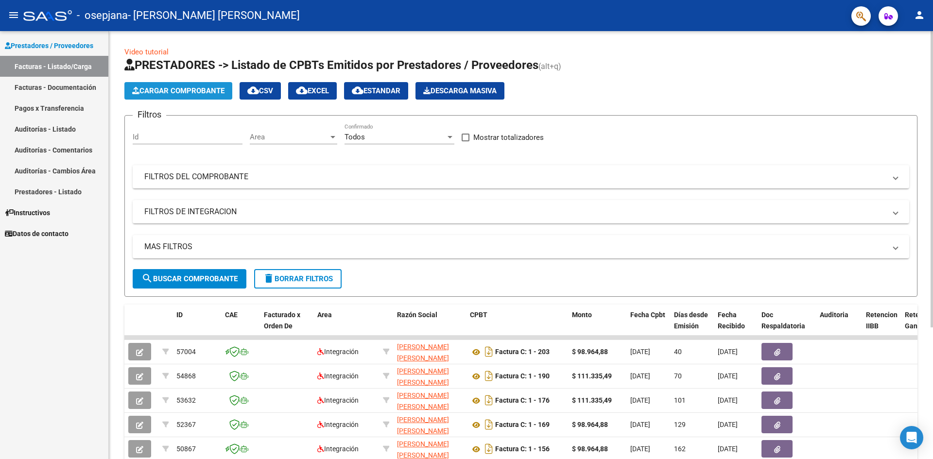
click at [172, 86] on button "Cargar Comprobante" at bounding box center [178, 90] width 108 height 17
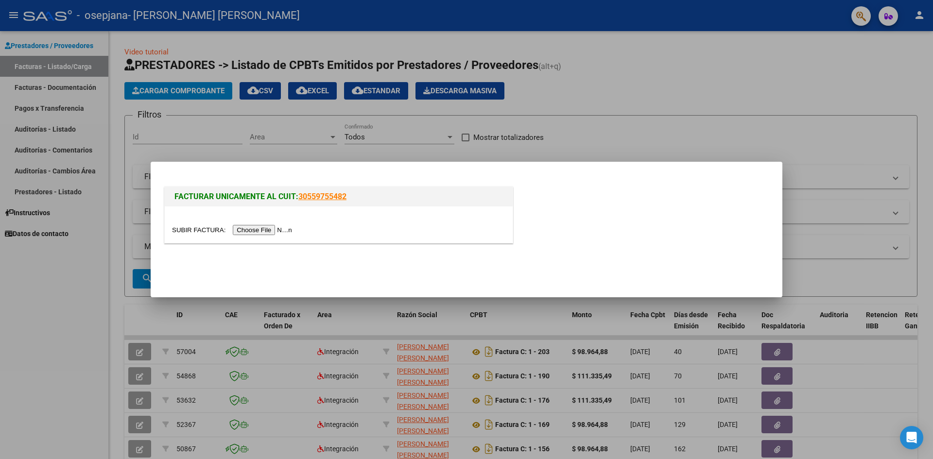
click at [252, 228] on input "file" at bounding box center [233, 230] width 123 height 10
click at [266, 229] on input "file" at bounding box center [233, 230] width 123 height 10
click at [270, 230] on input "file" at bounding box center [233, 230] width 123 height 10
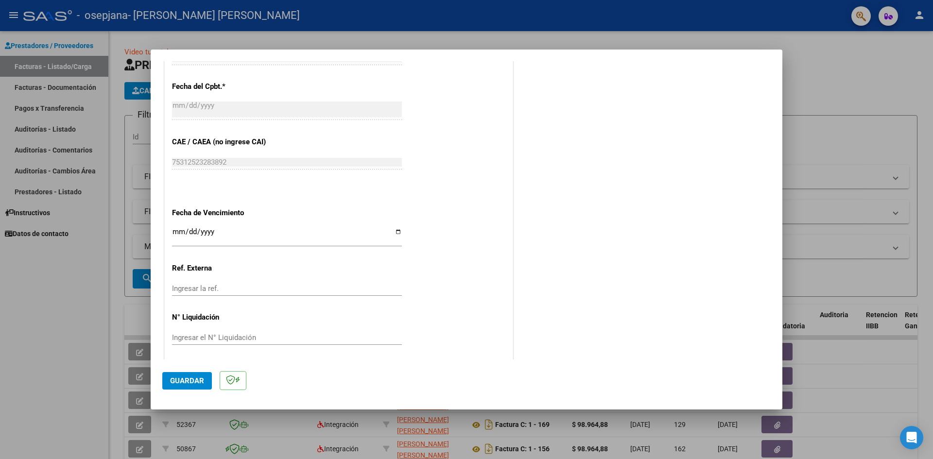
scroll to position [539, 0]
click at [201, 380] on span "Guardar" at bounding box center [187, 380] width 34 height 9
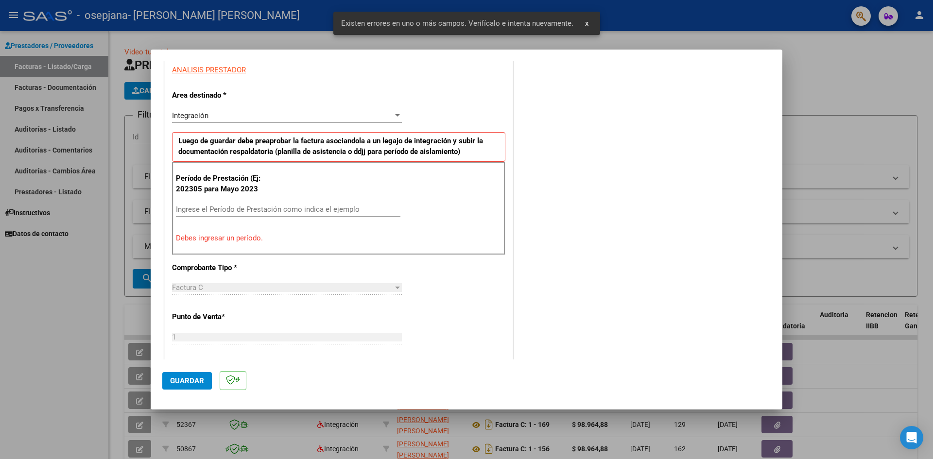
scroll to position [171, 0]
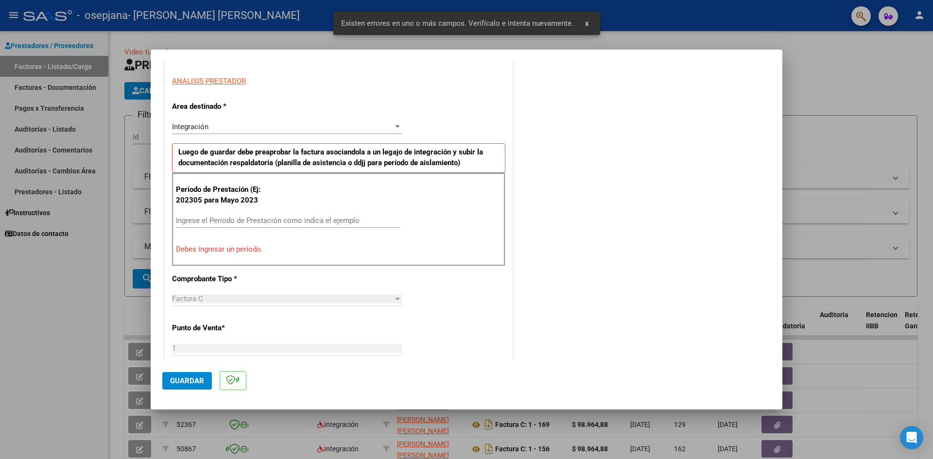
click at [222, 250] on p "Debes ingresar un período." at bounding box center [338, 249] width 325 height 11
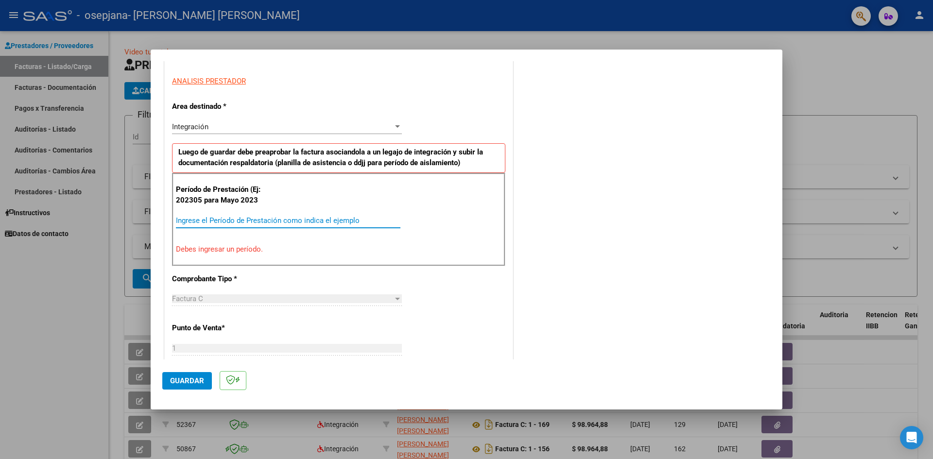
click at [205, 217] on input "Ingrese el Período de Prestación como indica el ejemplo" at bounding box center [288, 220] width 224 height 9
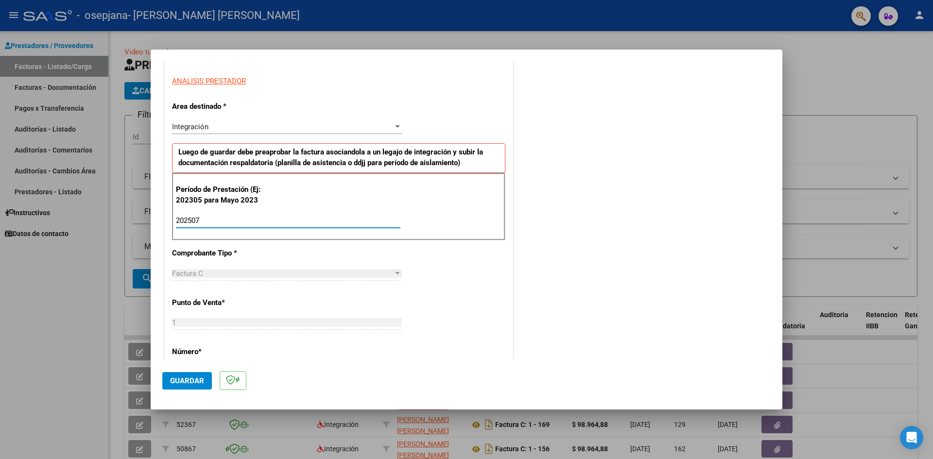
type input "202507"
drag, startPoint x: 194, startPoint y: 376, endPoint x: 205, endPoint y: 367, distance: 15.2
click at [194, 376] on span "Guardar" at bounding box center [187, 380] width 34 height 9
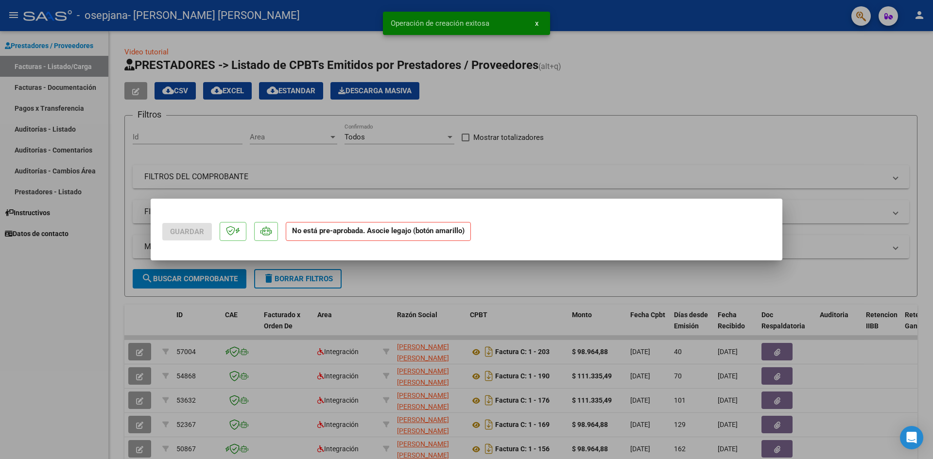
scroll to position [0, 0]
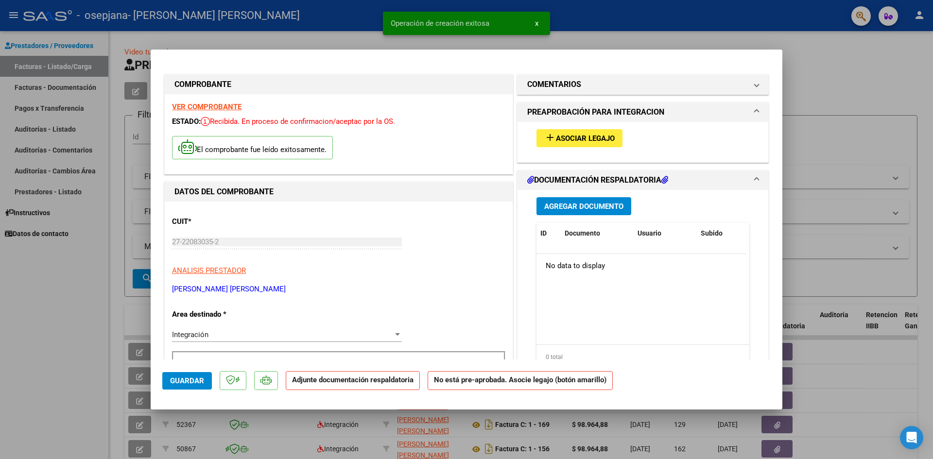
click at [545, 137] on mat-icon "add" at bounding box center [550, 138] width 12 height 12
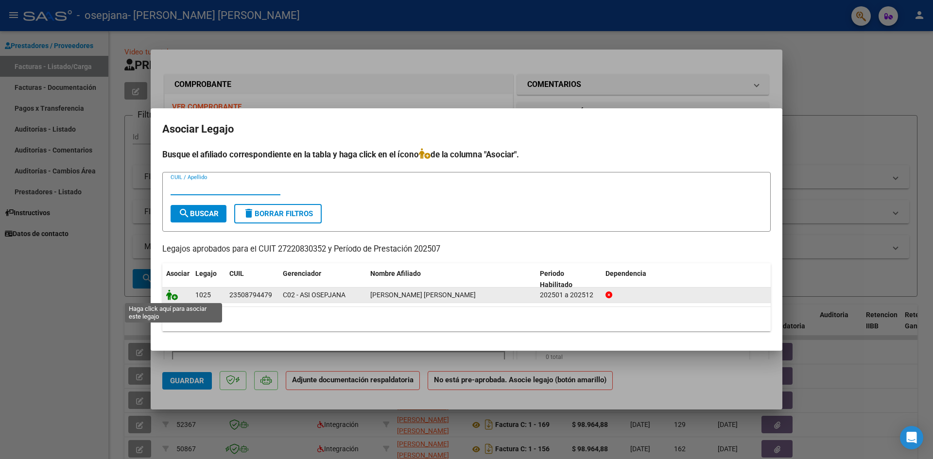
click at [170, 296] on icon at bounding box center [172, 295] width 12 height 11
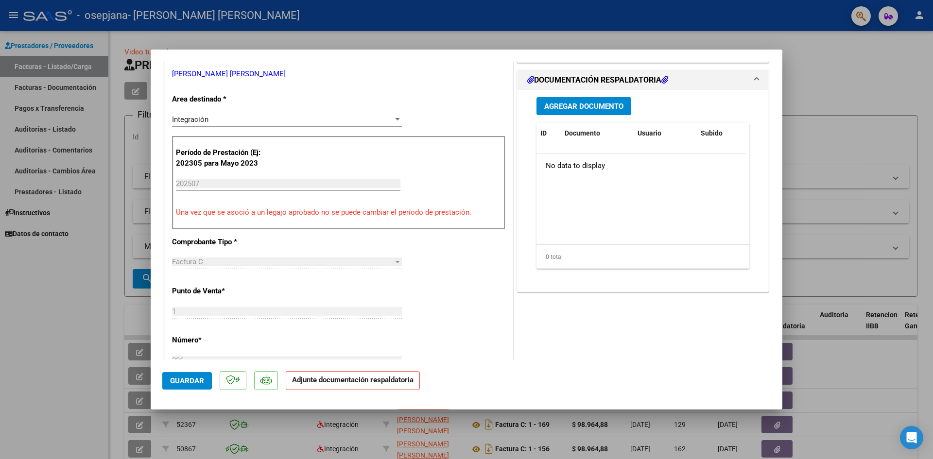
scroll to position [243, 0]
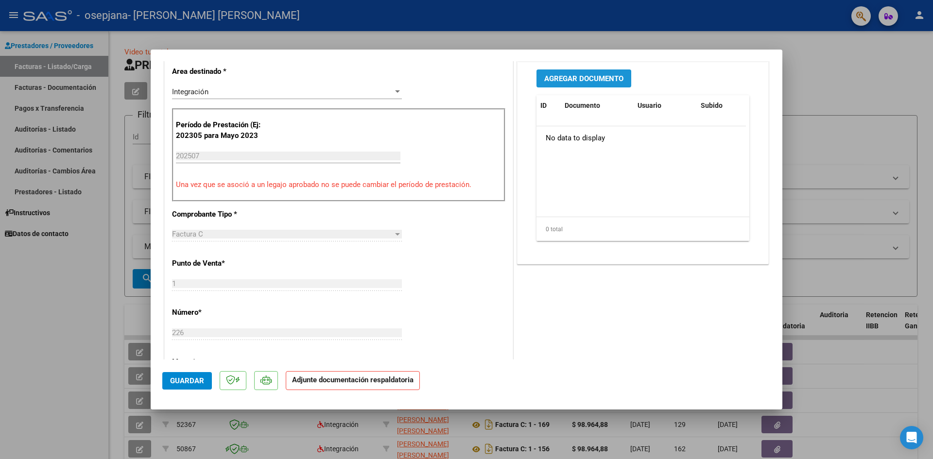
click at [572, 79] on span "Agregar Documento" at bounding box center [583, 78] width 79 height 9
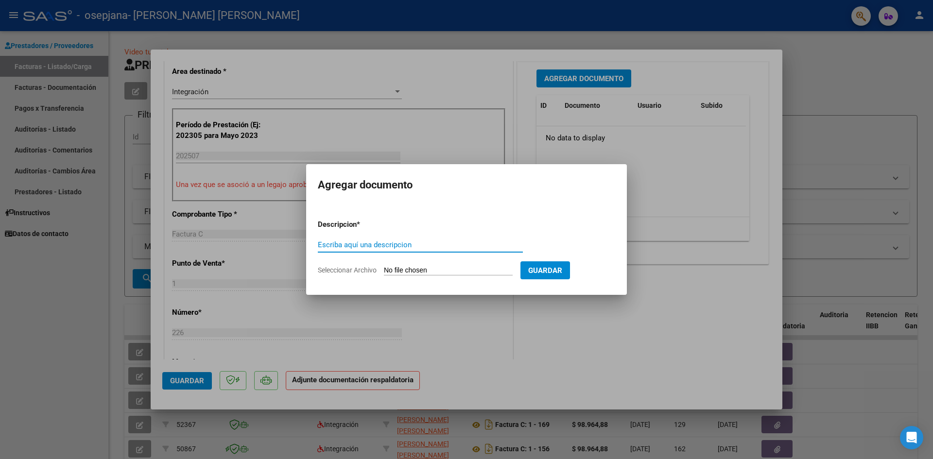
click at [383, 241] on input "Escriba aquí una descripcion" at bounding box center [420, 244] width 205 height 9
type input "planilla asistencia"
click at [357, 270] on span "Seleccionar Archivo" at bounding box center [347, 270] width 59 height 8
click at [384, 270] on input "Seleccionar Archivo" at bounding box center [448, 270] width 129 height 9
type input "C:\fakepath\P.A. [PERSON_NAME] 25.pdf"
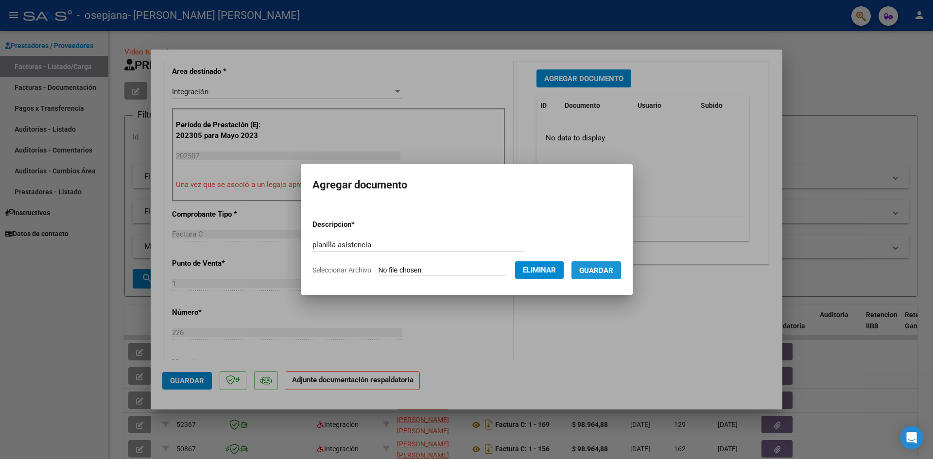
click at [607, 275] on button "Guardar" at bounding box center [596, 270] width 50 height 18
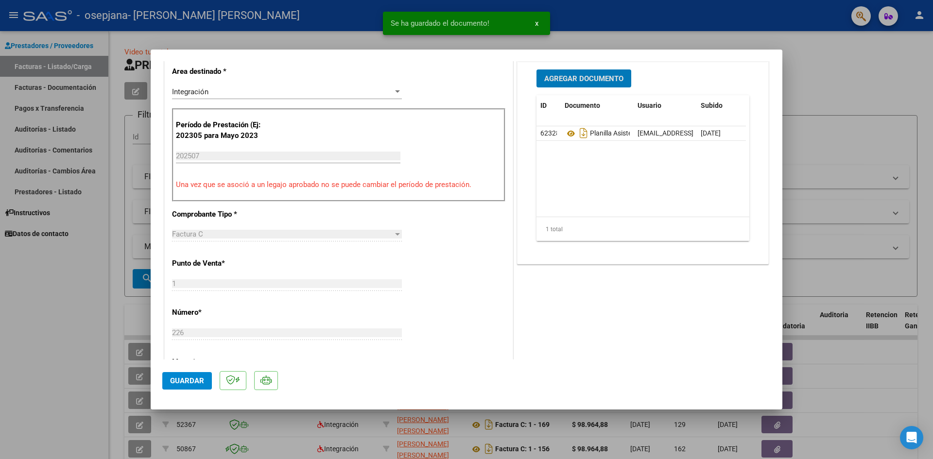
click at [568, 78] on span "Agregar Documento" at bounding box center [583, 78] width 79 height 9
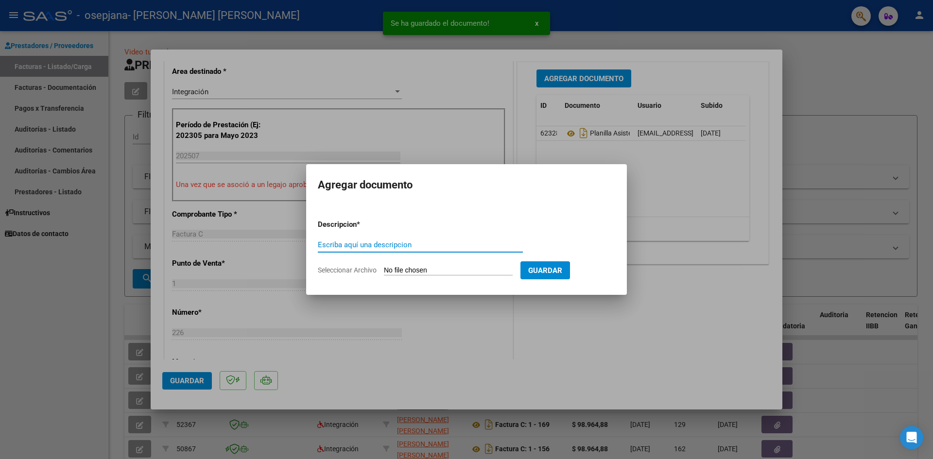
click at [381, 240] on input "Escriba aquí una descripcion" at bounding box center [420, 244] width 205 height 9
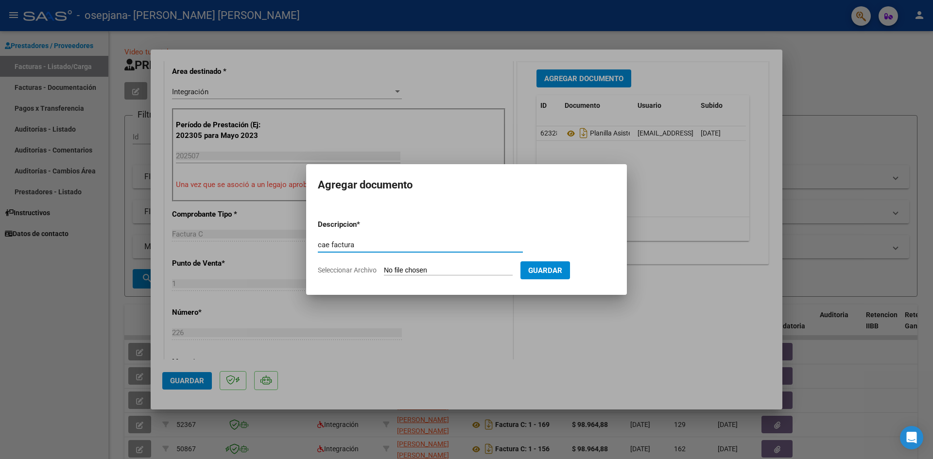
type input "cae factura"
click at [358, 271] on span "Seleccionar Archivo" at bounding box center [347, 270] width 59 height 8
click at [384, 271] on input "Seleccionar Archivo" at bounding box center [448, 270] width 129 height 9
type input "C:\fakepath\cae [PERSON_NAME] 25 [PERSON_NAME].pdf"
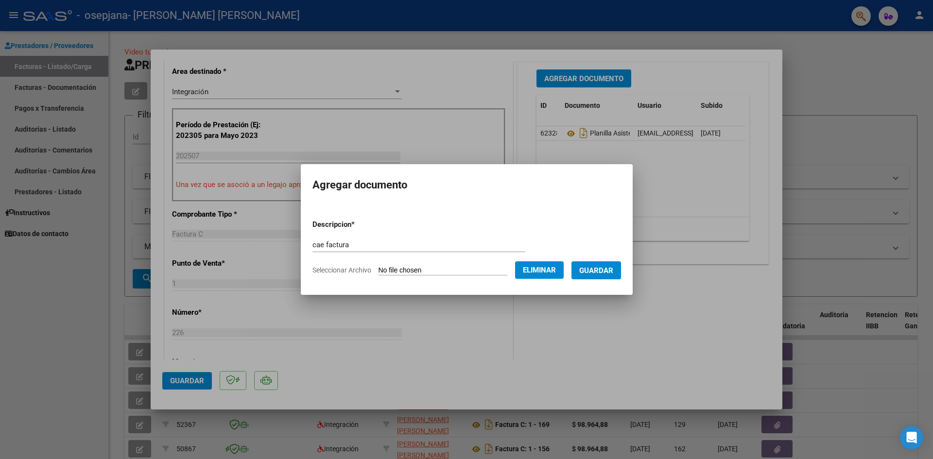
click at [608, 271] on span "Guardar" at bounding box center [596, 270] width 34 height 9
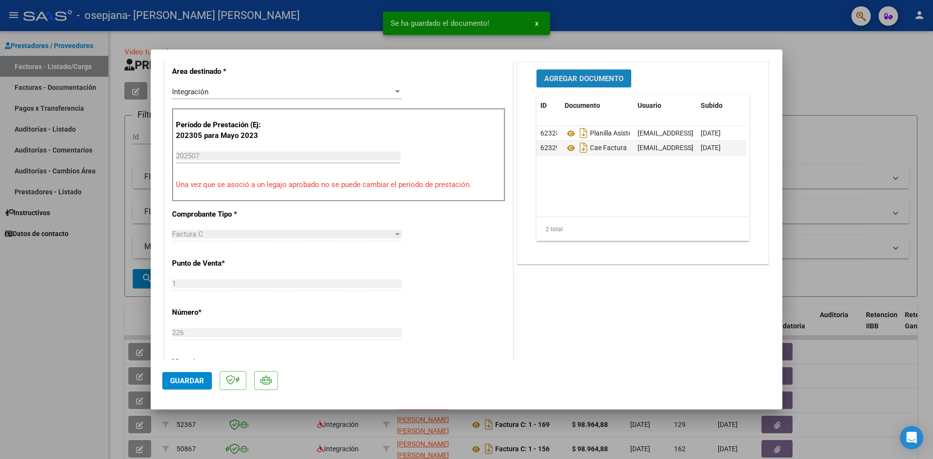
click at [562, 77] on span "Agregar Documento" at bounding box center [583, 78] width 79 height 9
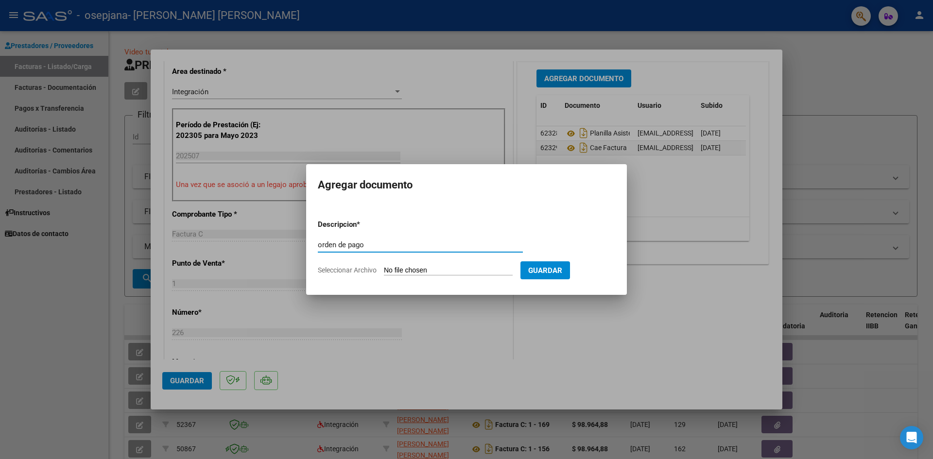
type input "orden de pago"
click at [359, 269] on span "Seleccionar Archivo" at bounding box center [347, 270] width 59 height 8
click at [384, 269] on input "Seleccionar Archivo" at bounding box center [448, 270] width 129 height 9
type input "C:\fakepath\orden de pago [PERSON_NAME]..pdf"
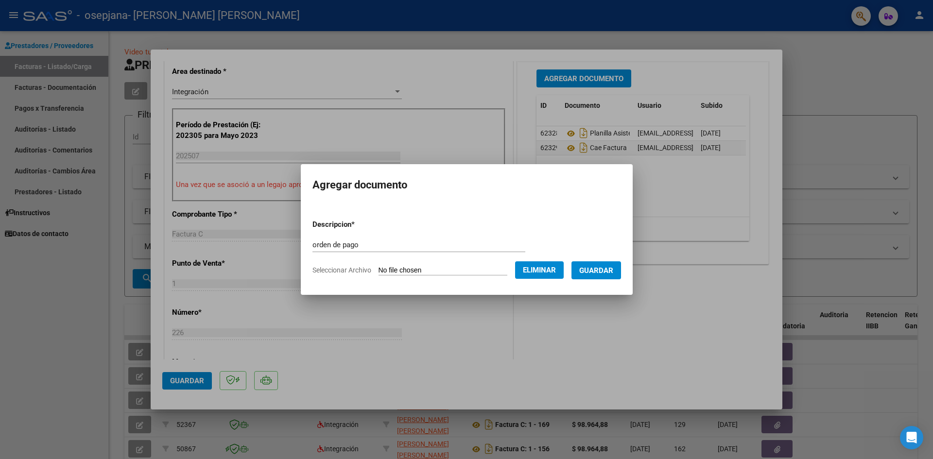
click at [322, 269] on span "Seleccionar Archivo" at bounding box center [341, 270] width 59 height 8
click at [342, 270] on span "Seleccionar Archivo" at bounding box center [341, 270] width 59 height 8
click at [342, 269] on span "Seleccionar Archivo" at bounding box center [341, 270] width 59 height 8
click at [339, 267] on span "Seleccionar Archivo" at bounding box center [341, 270] width 59 height 8
click at [339, 265] on form "Descripcion * orden de pago Escriba aquí una descripcion Seleccionar Archivo El…" at bounding box center [466, 247] width 308 height 71
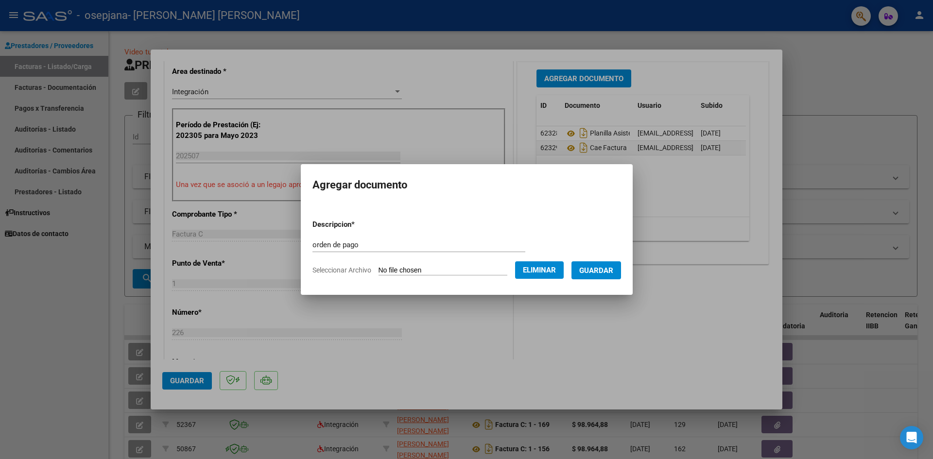
click at [327, 271] on span "Seleccionar Archivo" at bounding box center [341, 270] width 59 height 8
click at [329, 271] on span "Seleccionar Archivo" at bounding box center [341, 270] width 59 height 8
click at [560, 263] on button "Eliminar" at bounding box center [539, 269] width 49 height 17
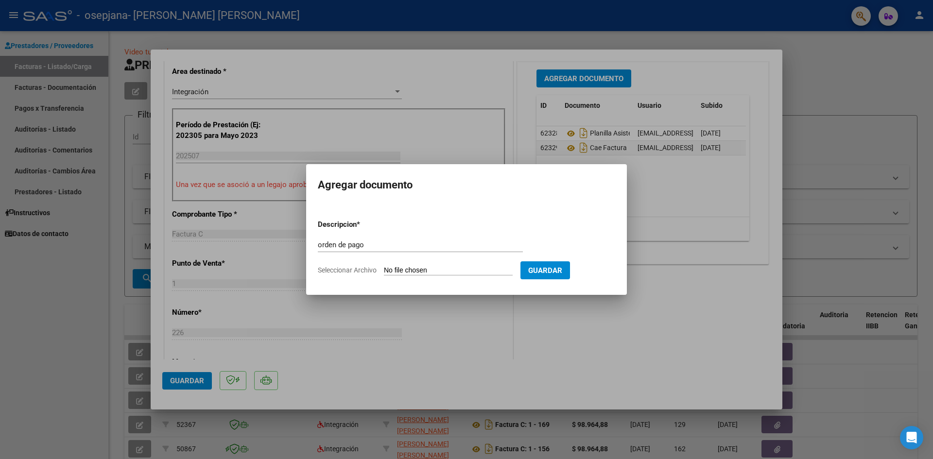
click at [348, 273] on span "Seleccionar Archivo" at bounding box center [347, 270] width 59 height 8
click at [384, 273] on input "Seleccionar Archivo" at bounding box center [448, 270] width 129 height 9
type input "C:\fakepath\orden de pago firmada [PERSON_NAME].pdf"
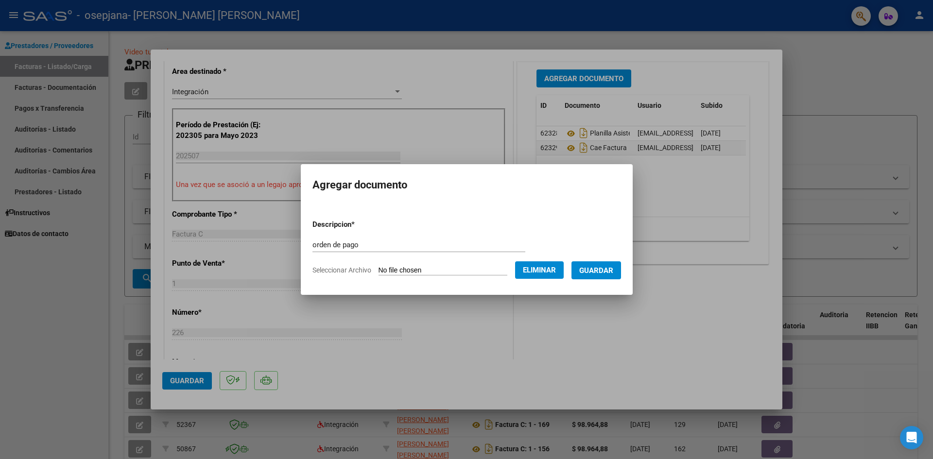
click at [613, 270] on span "Guardar" at bounding box center [596, 270] width 34 height 9
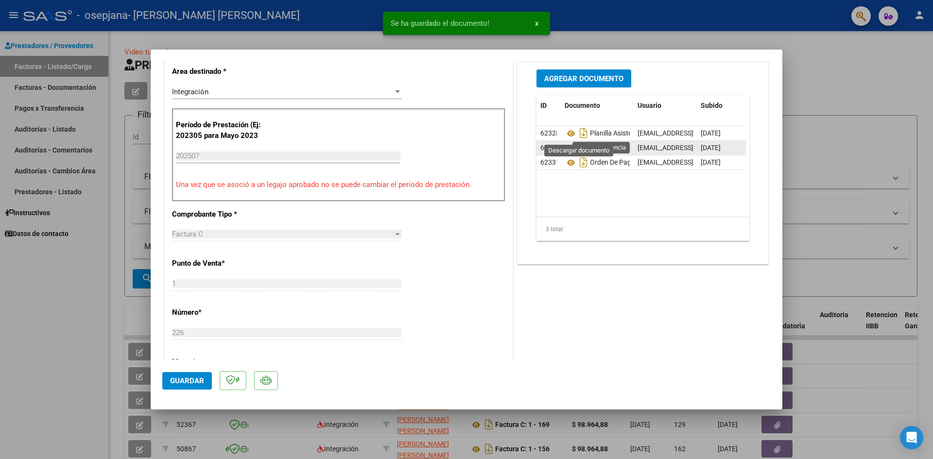
drag, startPoint x: 580, startPoint y: 134, endPoint x: 580, endPoint y: 140, distance: 6.8
click at [580, 134] on icon "Descargar documento" at bounding box center [583, 133] width 13 height 16
click at [579, 149] on icon "Descargar documento" at bounding box center [583, 148] width 13 height 16
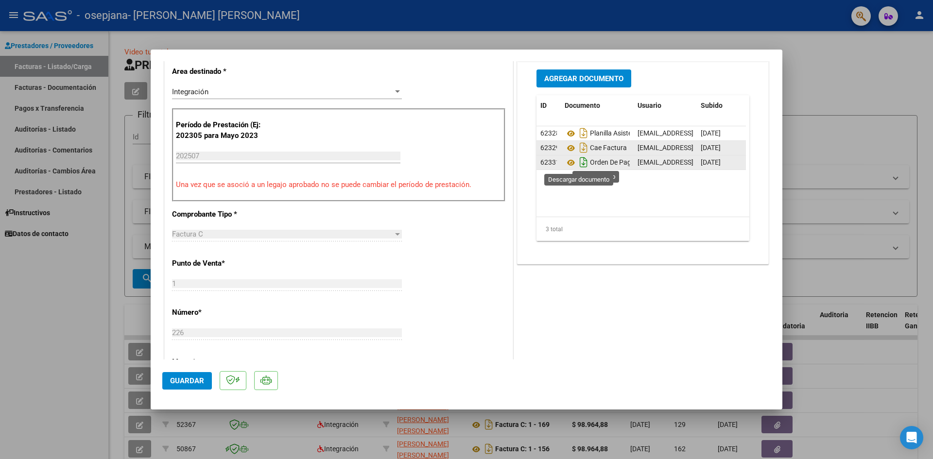
click at [580, 164] on icon "Descargar documento" at bounding box center [583, 162] width 13 height 16
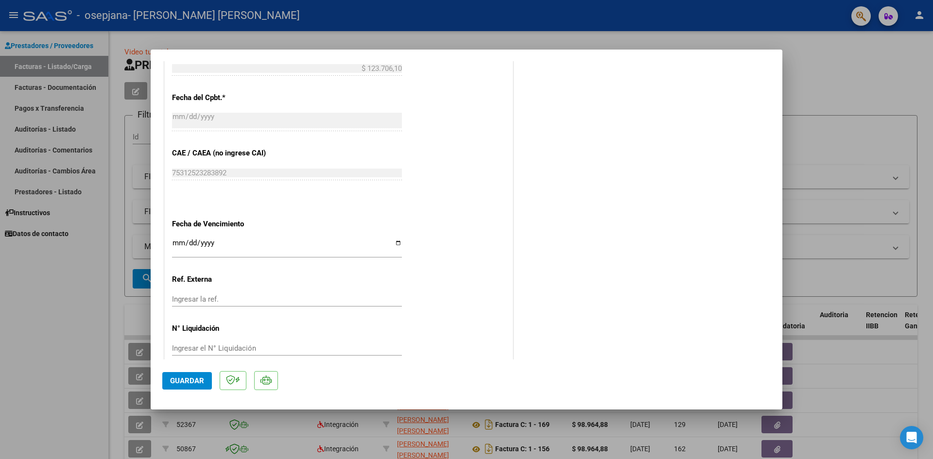
scroll to position [571, 0]
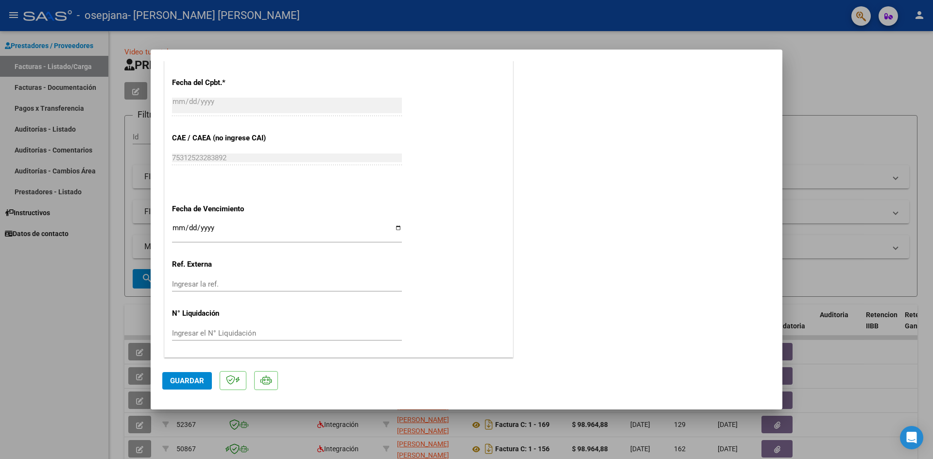
click at [200, 371] on mat-dialog-actions "Guardar" at bounding box center [466, 378] width 608 height 38
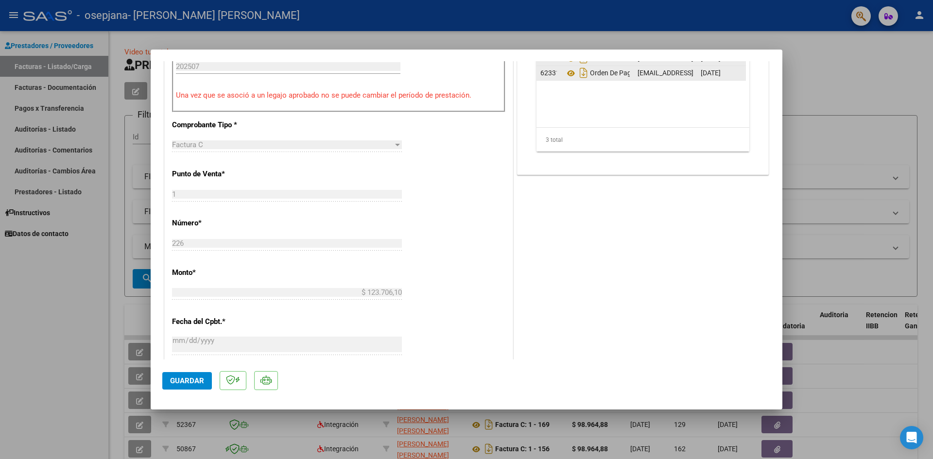
scroll to position [328, 0]
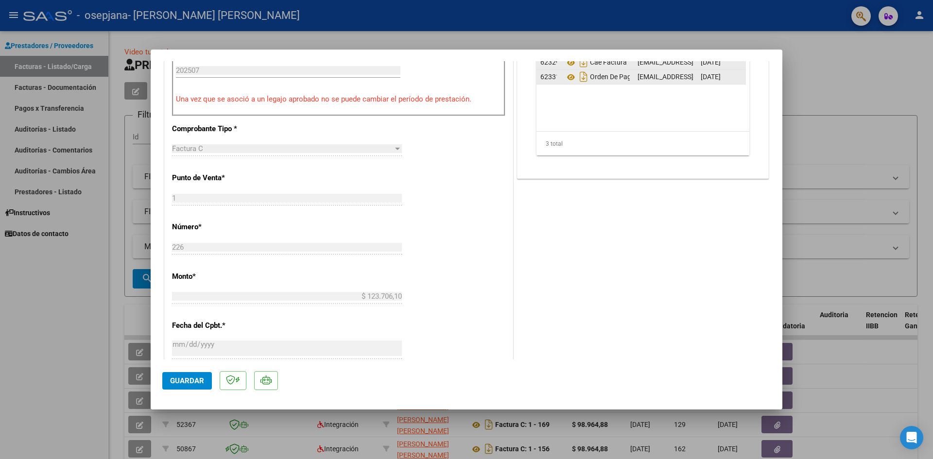
click at [191, 376] on span "Guardar" at bounding box center [187, 380] width 34 height 9
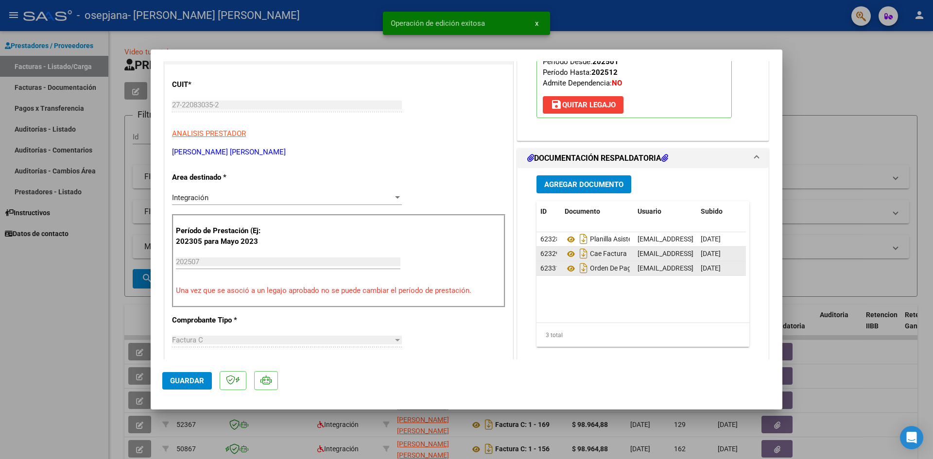
scroll to position [134, 0]
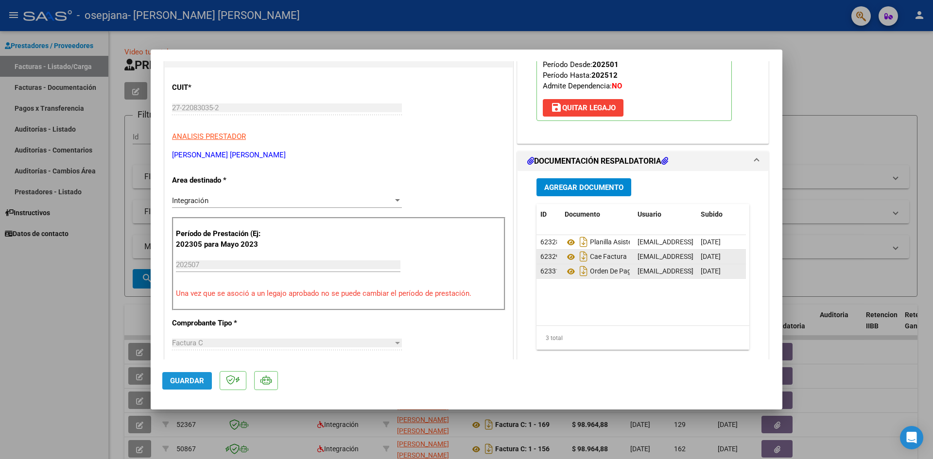
click at [192, 374] on button "Guardar" at bounding box center [187, 380] width 50 height 17
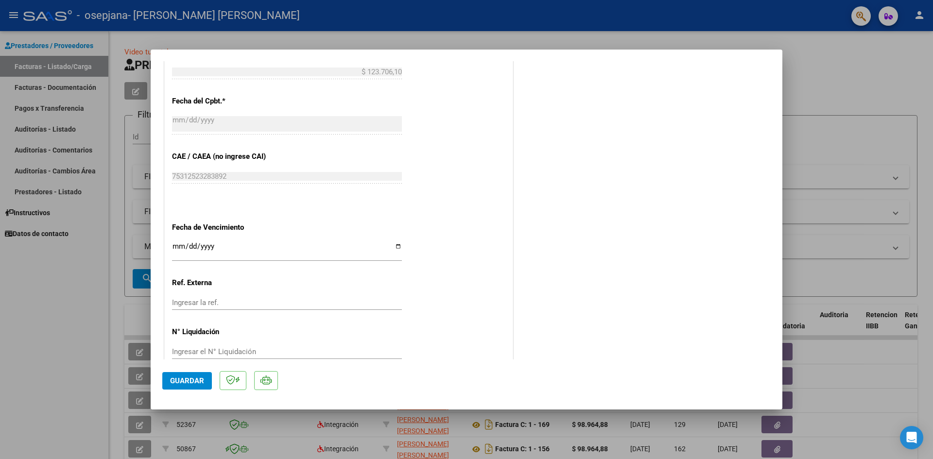
scroll to position [571, 0]
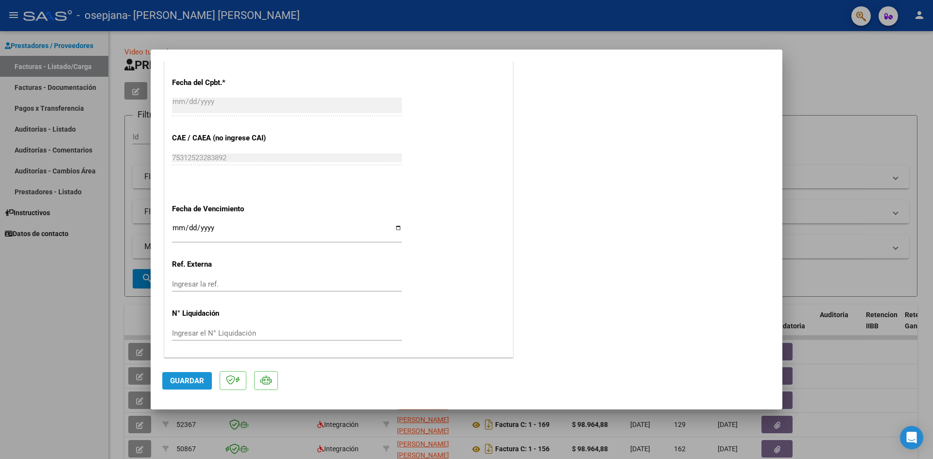
drag, startPoint x: 196, startPoint y: 381, endPoint x: 204, endPoint y: 374, distance: 10.7
click at [197, 380] on span "Guardar" at bounding box center [187, 380] width 34 height 9
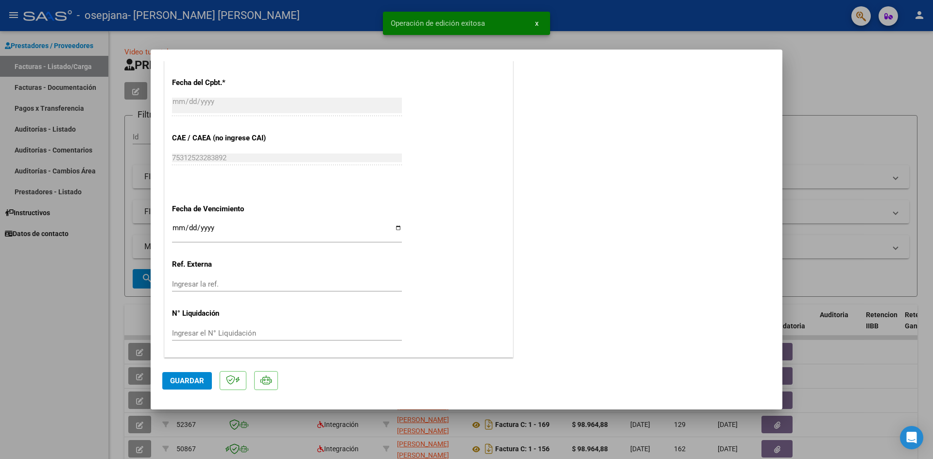
click at [535, 25] on span "x" at bounding box center [536, 23] width 3 height 9
